Goal: Task Accomplishment & Management: Manage account settings

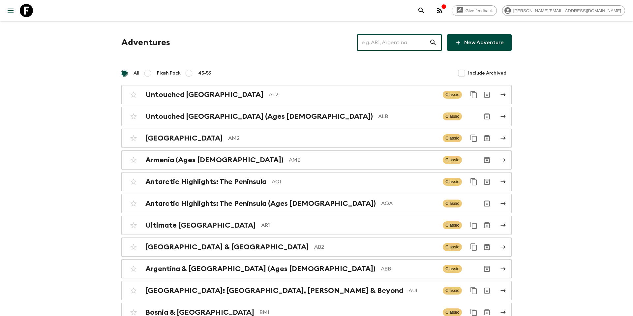
click at [381, 46] on input "text" at bounding box center [393, 42] width 72 height 18
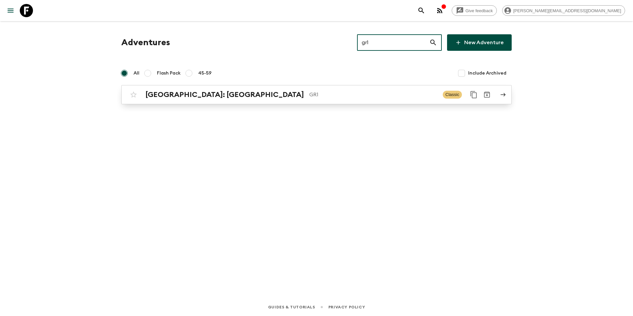
type input "gr1"
click at [309, 96] on p "GR1" at bounding box center [373, 95] width 128 height 8
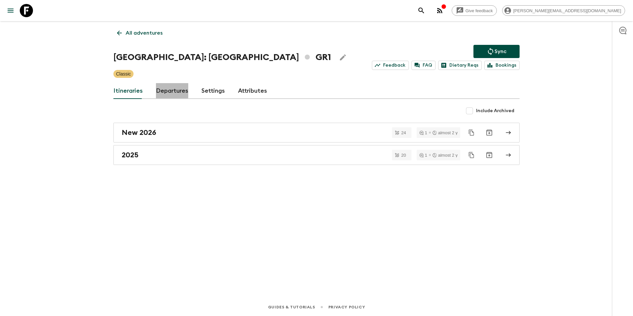
drag, startPoint x: 167, startPoint y: 86, endPoint x: 172, endPoint y: 90, distance: 6.7
click at [166, 86] on link "Departures" at bounding box center [172, 91] width 32 height 16
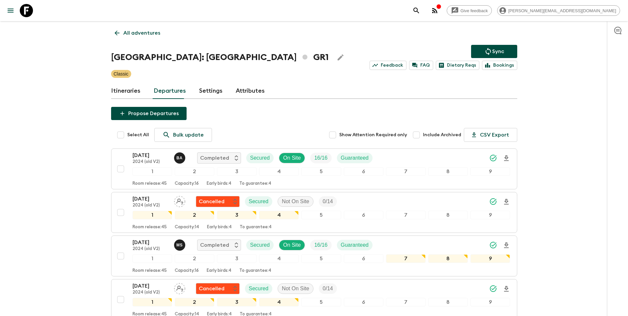
click at [158, 49] on div "[GEOGRAPHIC_DATA]: [GEOGRAPHIC_DATA] & the Islands GR1 Sync Feedback FAQ Dietar…" at bounding box center [314, 57] width 406 height 25
click at [144, 31] on p "All adventures" at bounding box center [141, 33] width 37 height 8
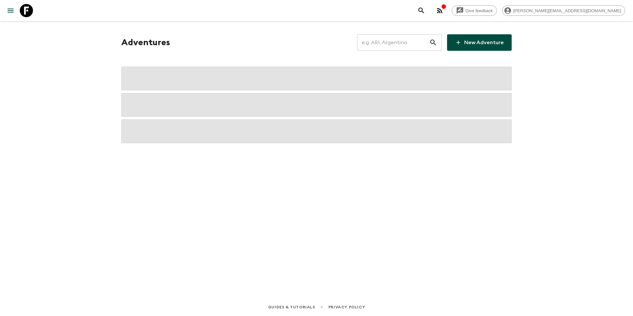
click at [416, 41] on input "text" at bounding box center [393, 42] width 72 height 18
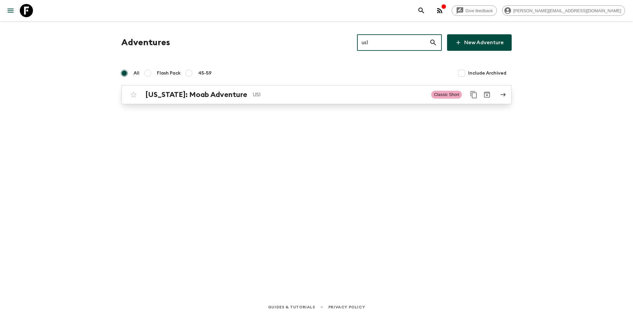
type input "us1"
click at [346, 94] on p "US1" at bounding box center [340, 95] width 174 height 8
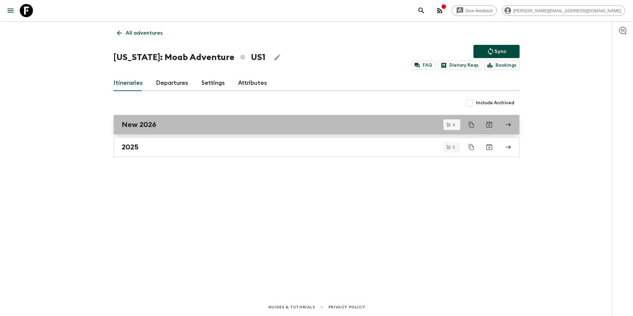
click at [173, 126] on div "New 2026" at bounding box center [310, 124] width 377 height 9
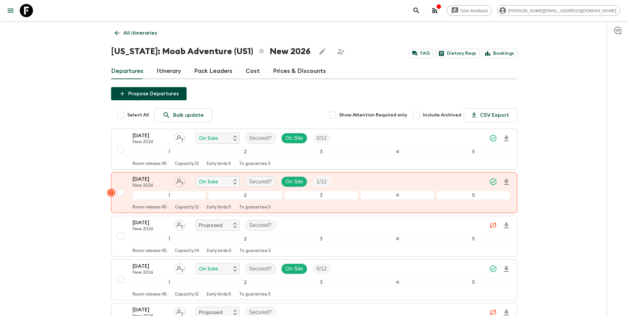
click at [156, 35] on link "All itineraries" at bounding box center [135, 32] width 49 height 13
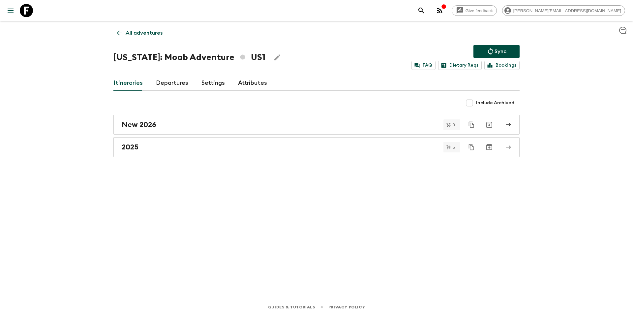
click at [150, 36] on p "All adventures" at bounding box center [144, 33] width 37 height 8
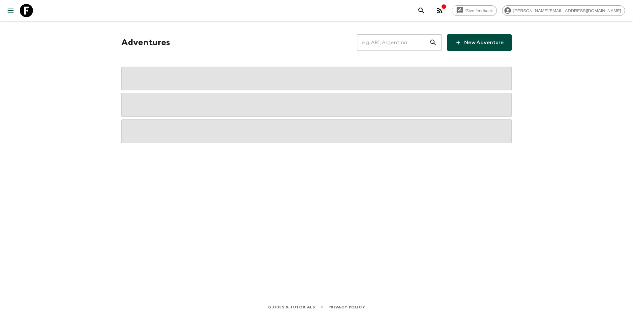
click at [407, 43] on input "text" at bounding box center [393, 42] width 72 height 18
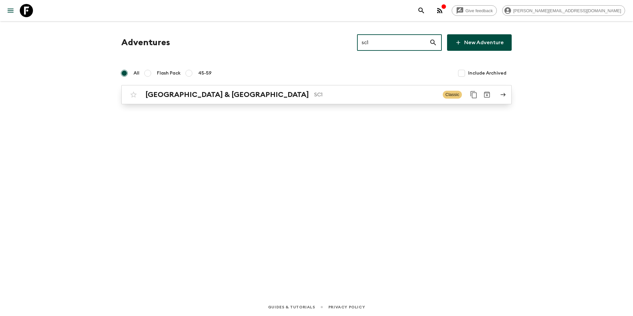
type input "sc1"
click at [314, 93] on p "SC1" at bounding box center [375, 95] width 123 height 8
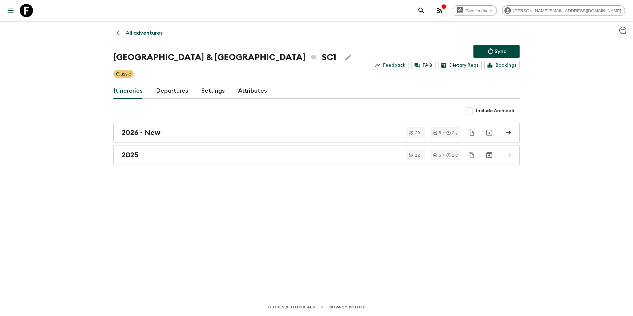
click at [166, 92] on link "Departures" at bounding box center [172, 91] width 32 height 16
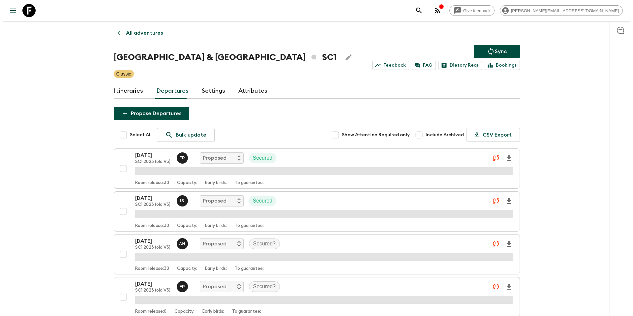
scroll to position [641, 0]
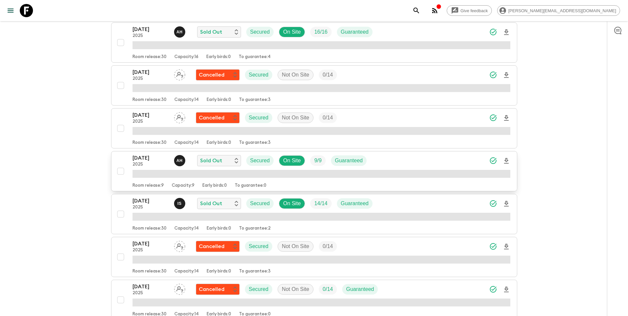
click at [122, 174] on input "checkbox" at bounding box center [120, 171] width 13 height 13
checkbox input "true"
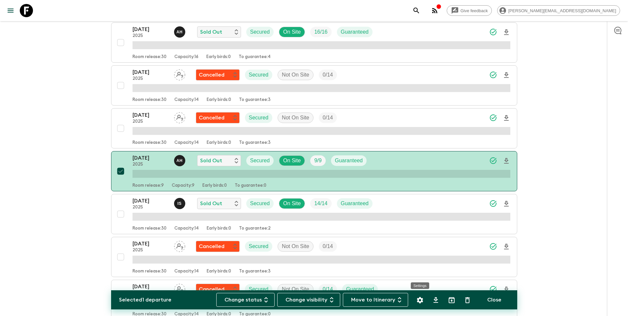
click at [423, 302] on icon "Settings" at bounding box center [420, 300] width 8 height 8
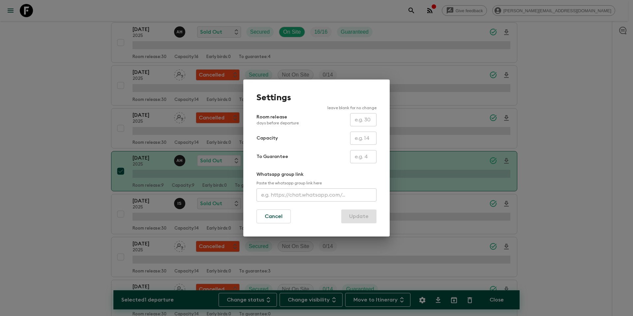
click at [362, 141] on input "text" at bounding box center [363, 138] width 26 height 13
type input "14"
click at [359, 215] on button "Update" at bounding box center [358, 216] width 35 height 14
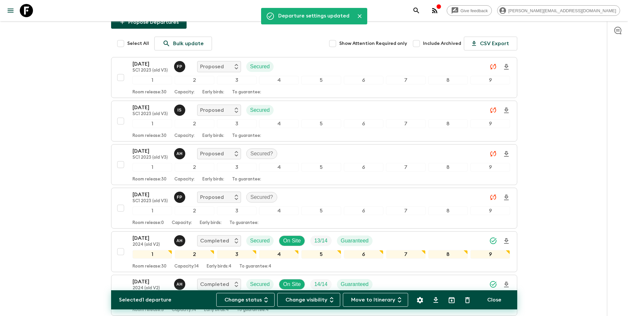
scroll to position [0, 0]
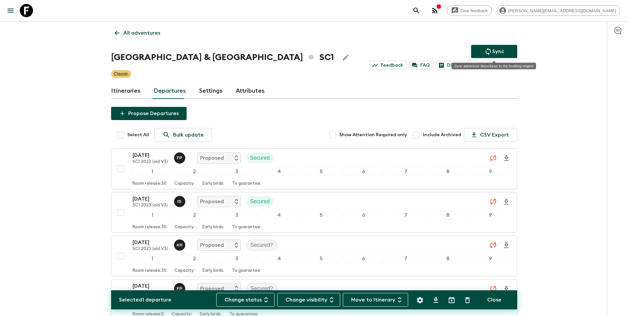
click at [509, 51] on button "Sync" at bounding box center [494, 51] width 46 height 13
click at [137, 37] on link "All adventures" at bounding box center [137, 32] width 53 height 13
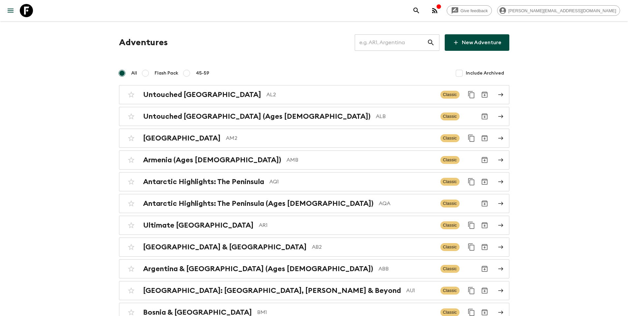
click at [431, 44] on icon at bounding box center [431, 43] width 8 height 8
click at [433, 43] on icon at bounding box center [431, 43] width 8 height 8
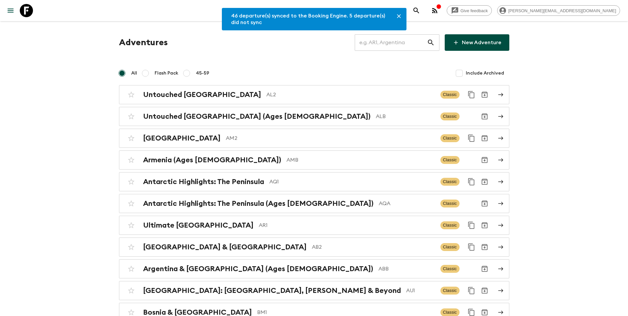
click at [426, 43] on input "text" at bounding box center [391, 42] width 72 height 18
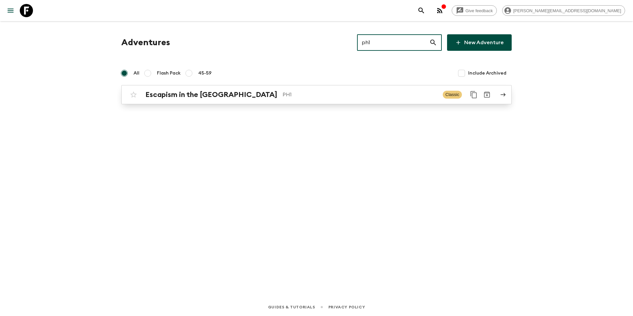
type input "ph1"
click at [353, 91] on p "PH1" at bounding box center [360, 95] width 155 height 8
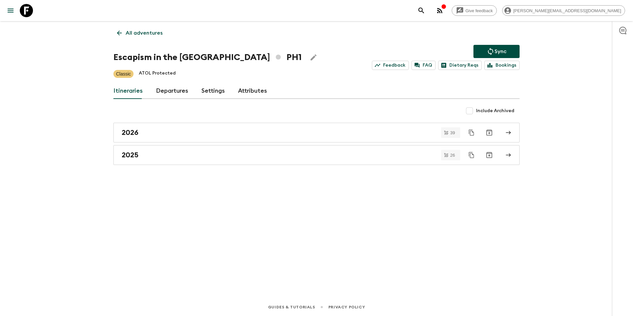
click at [177, 88] on link "Departures" at bounding box center [172, 91] width 32 height 16
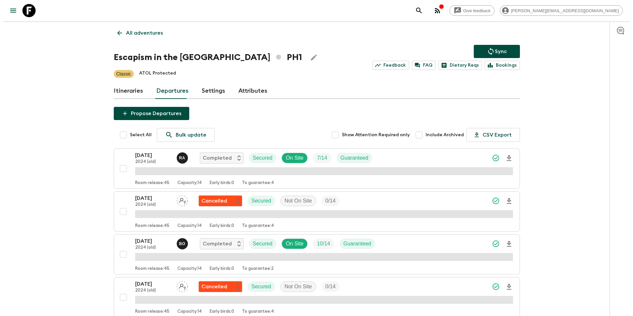
scroll to position [1541, 0]
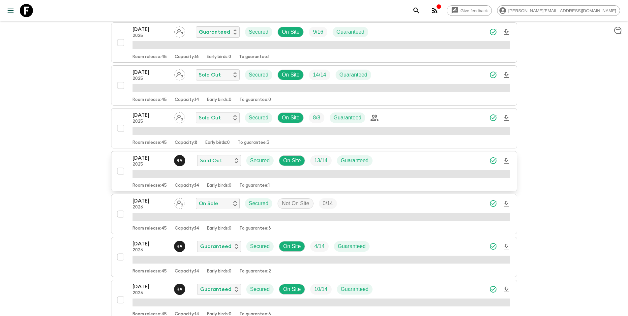
click at [121, 172] on input "checkbox" at bounding box center [120, 171] width 13 height 13
checkbox input "true"
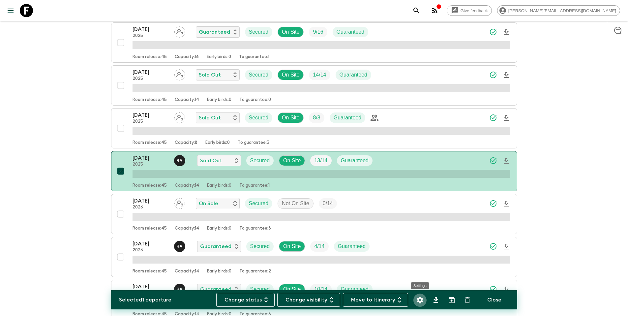
click at [420, 302] on icon "Settings" at bounding box center [420, 300] width 6 height 6
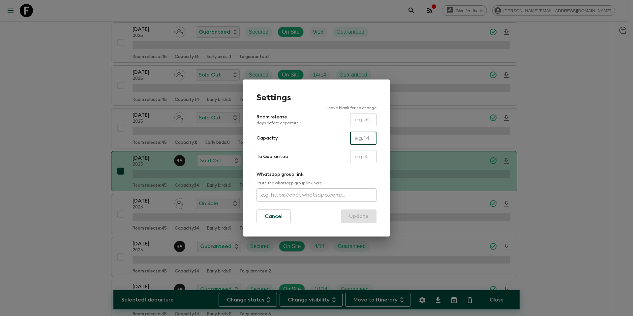
click at [359, 139] on input "text" at bounding box center [363, 138] width 26 height 13
type input "15"
click at [362, 217] on button "Update" at bounding box center [358, 216] width 35 height 14
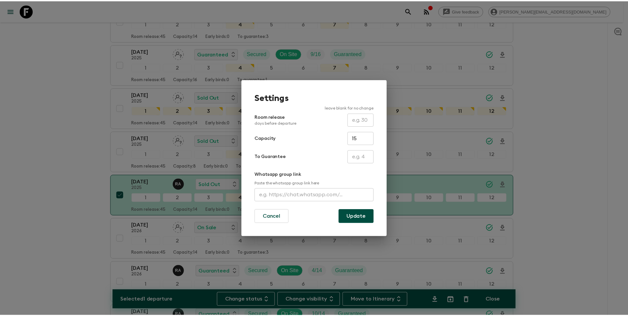
scroll to position [1565, 0]
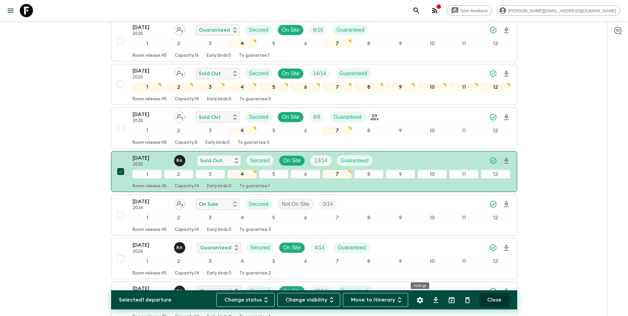
click at [500, 302] on button "Close" at bounding box center [495, 300] width 30 height 14
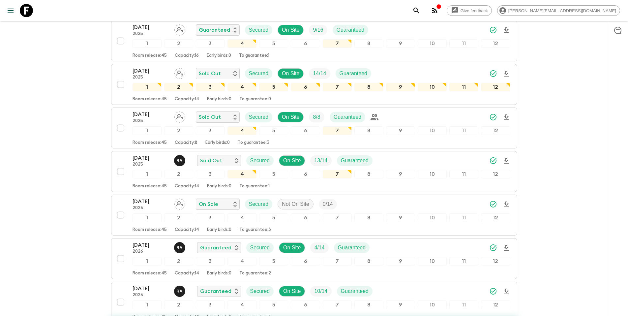
checkbox input "false"
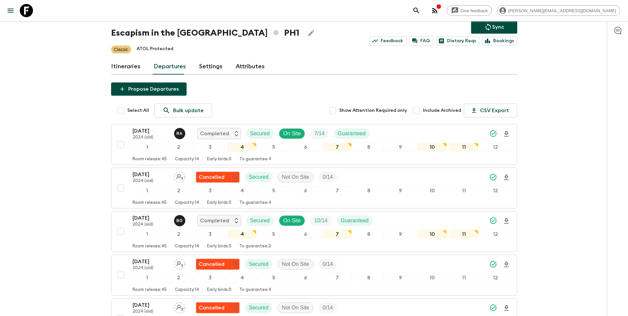
scroll to position [0, 0]
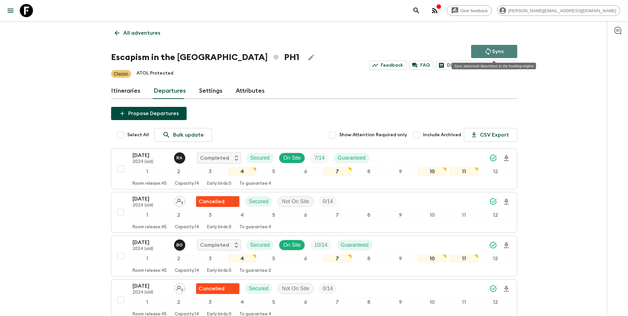
click at [494, 50] on p "Sync" at bounding box center [499, 52] width 12 height 8
